Goal: Check status: Check status

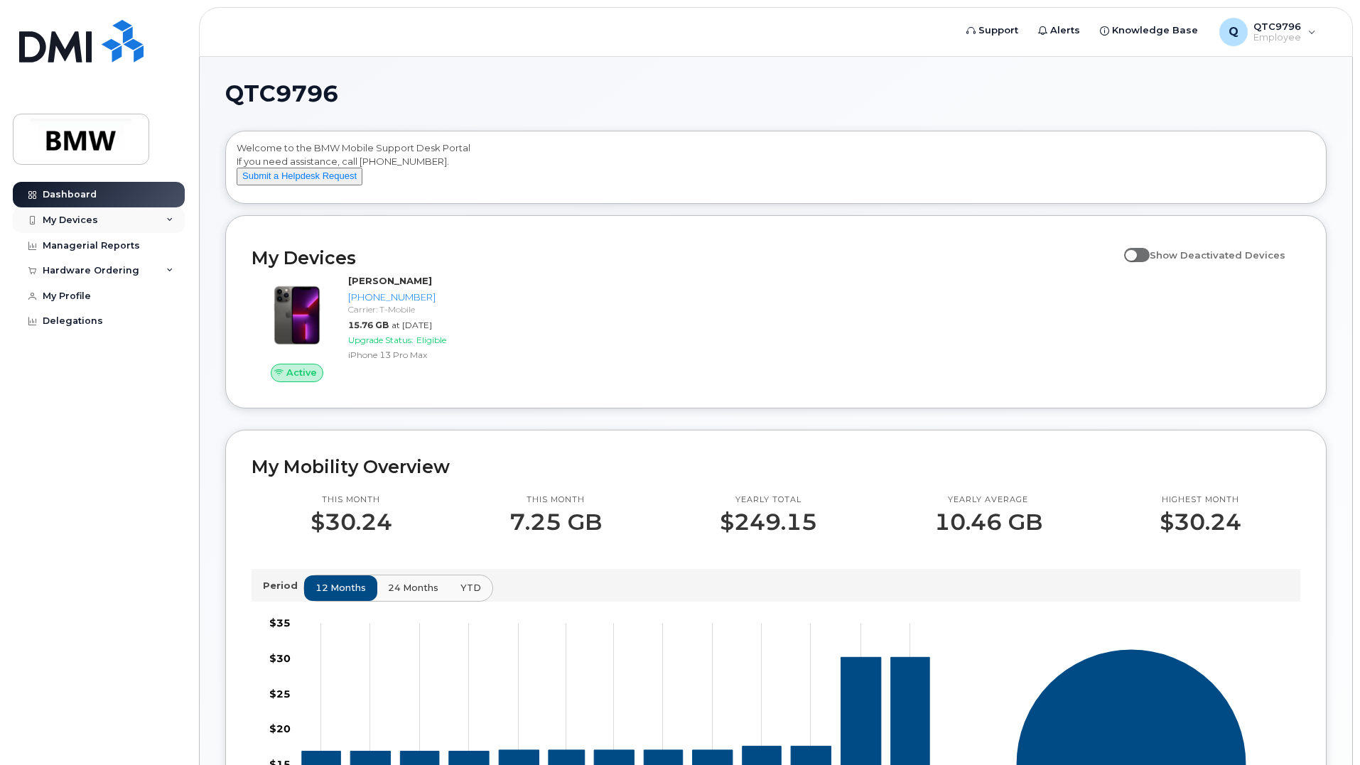
click at [75, 220] on div "My Devices" at bounding box center [70, 220] width 55 height 11
click at [124, 290] on div "([PERSON_NAME])" at bounding box center [130, 286] width 87 height 13
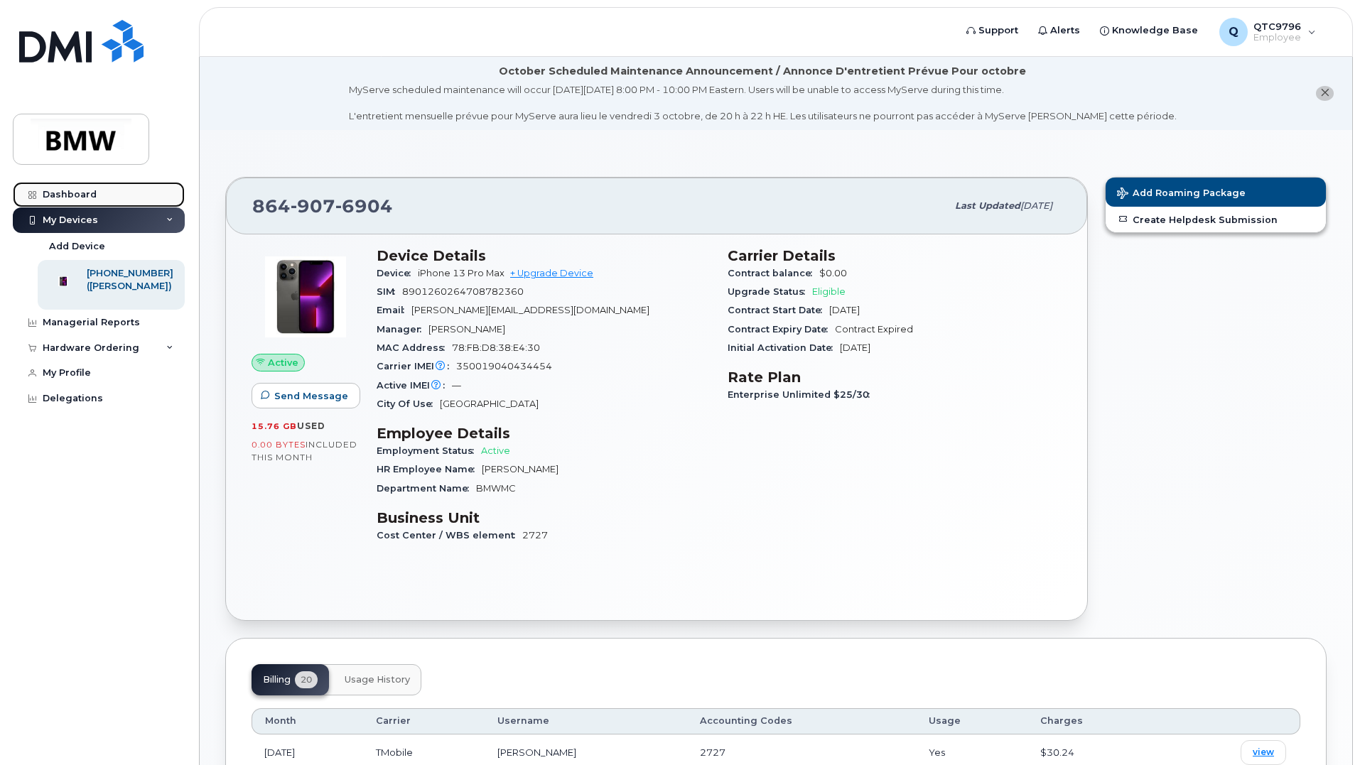
click at [80, 195] on div "Dashboard" at bounding box center [70, 194] width 54 height 11
